Goal: Task Accomplishment & Management: Complete application form

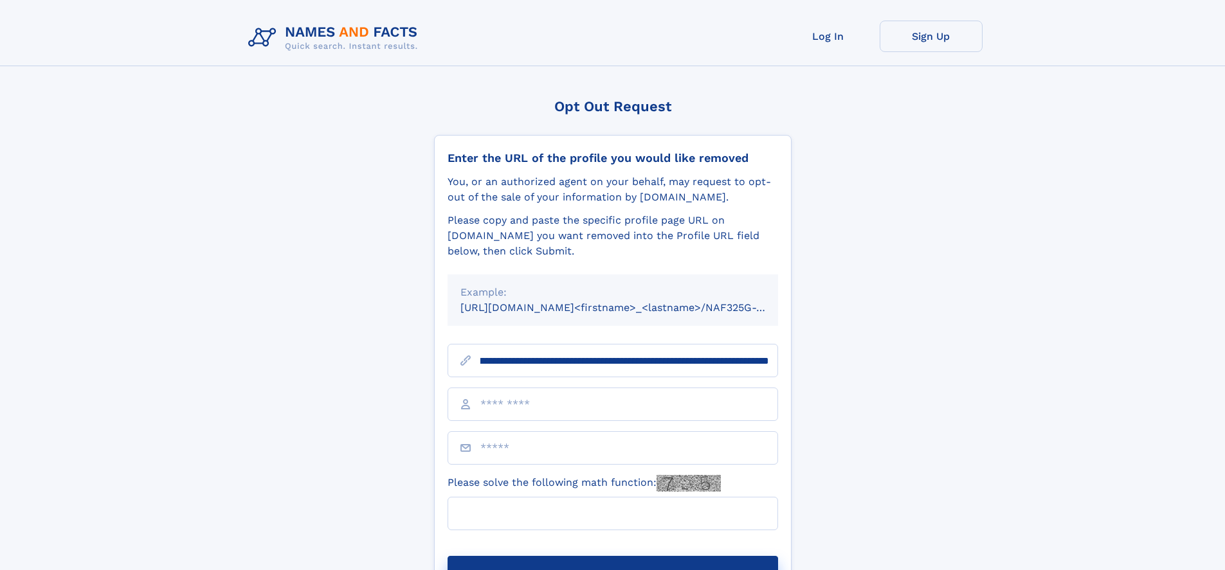
scroll to position [0, 164]
type input "**********"
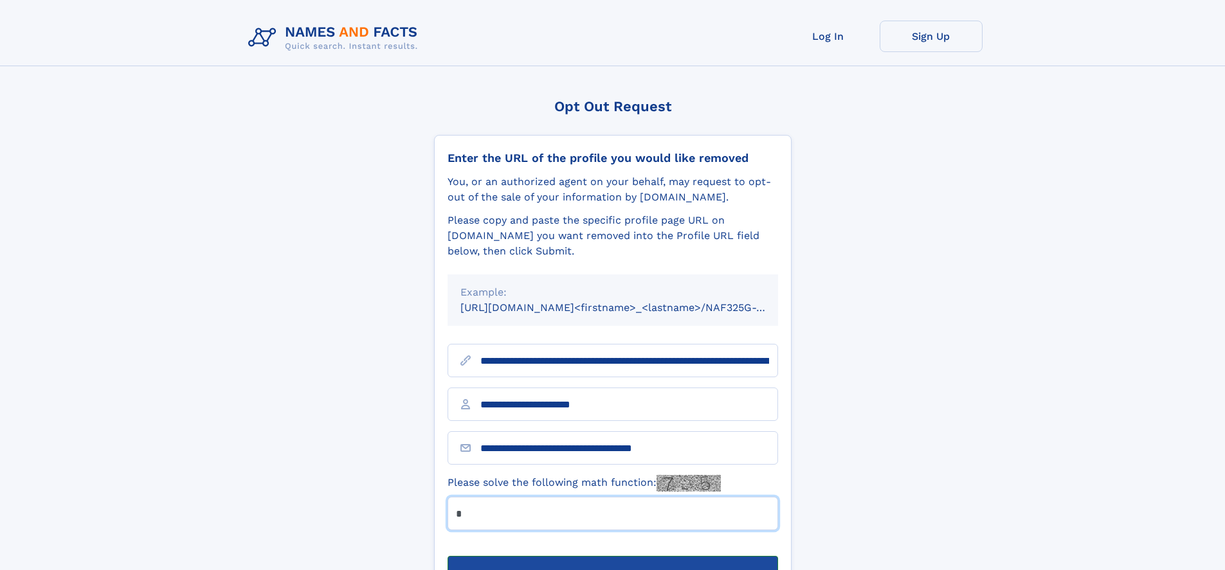
type input "*"
click at [612, 556] on button "Submit Opt Out Request" at bounding box center [613, 576] width 331 height 41
